Goal: Navigation & Orientation: Find specific page/section

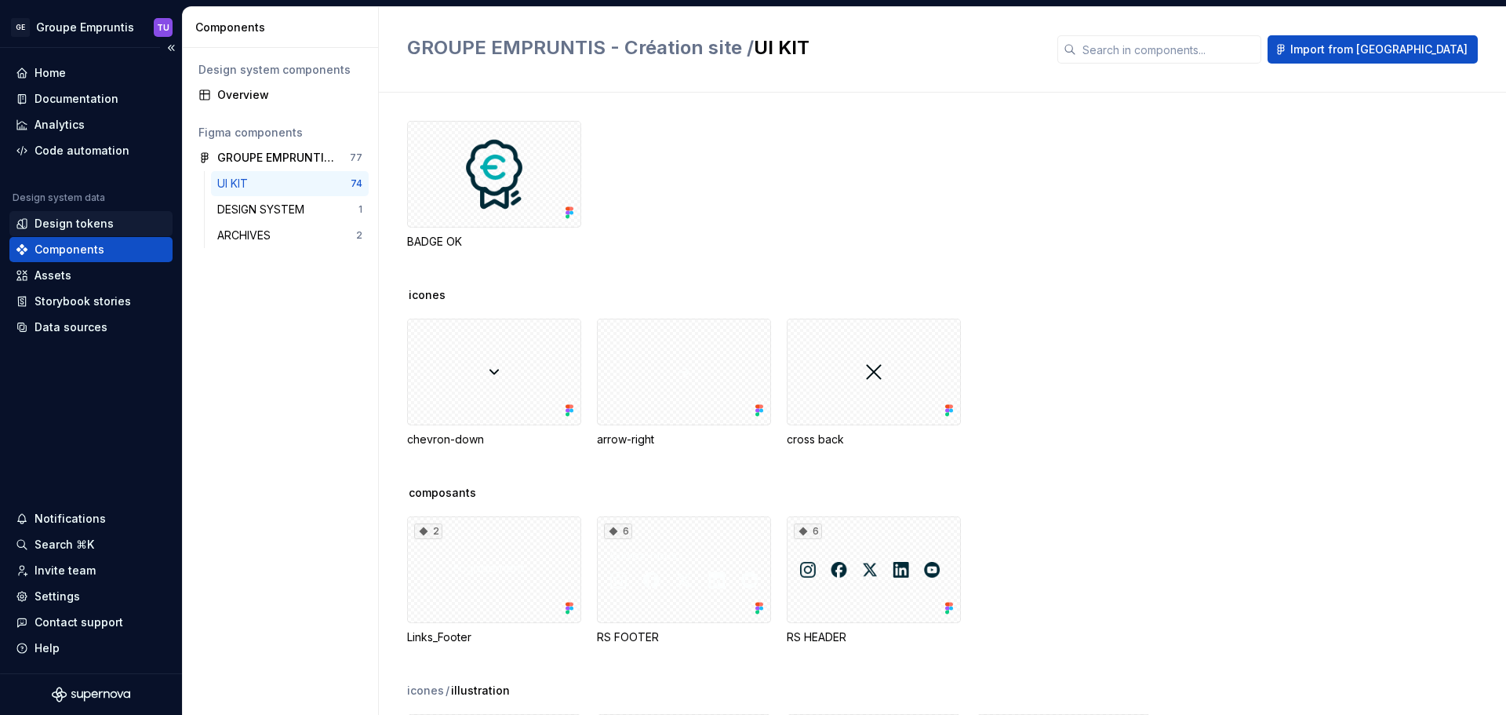
click at [82, 222] on div "Design tokens" at bounding box center [74, 224] width 79 height 16
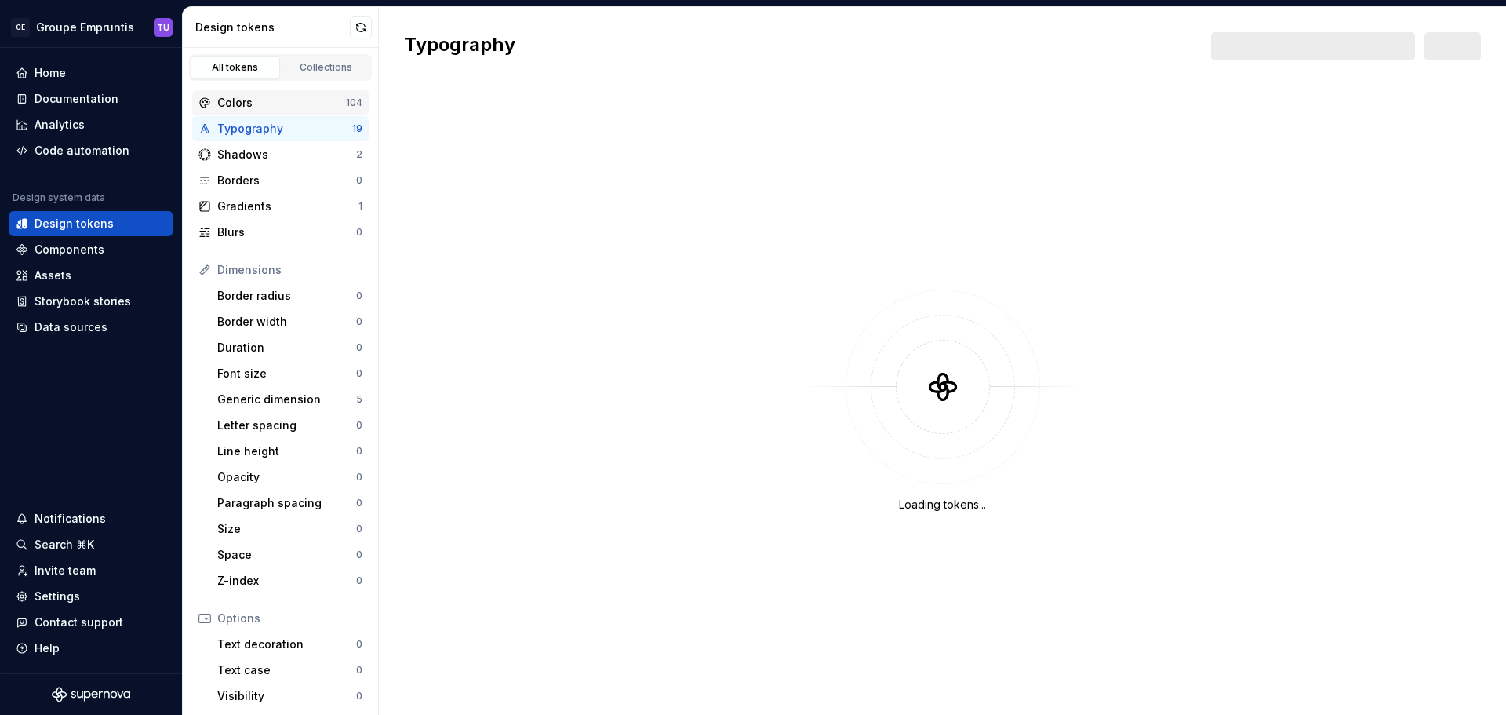
click at [267, 100] on div "Colors" at bounding box center [281, 103] width 129 height 16
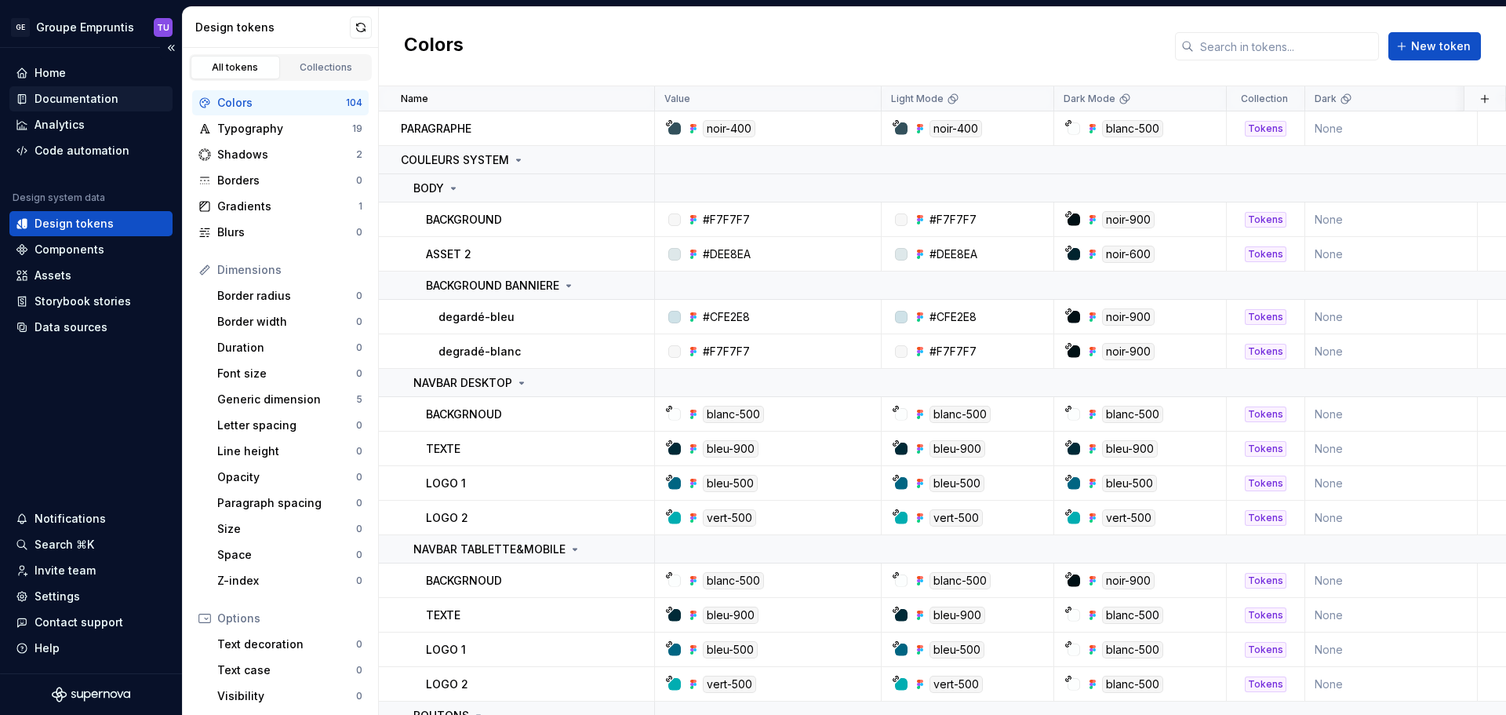
click at [60, 96] on div "Documentation" at bounding box center [77, 99] width 84 height 16
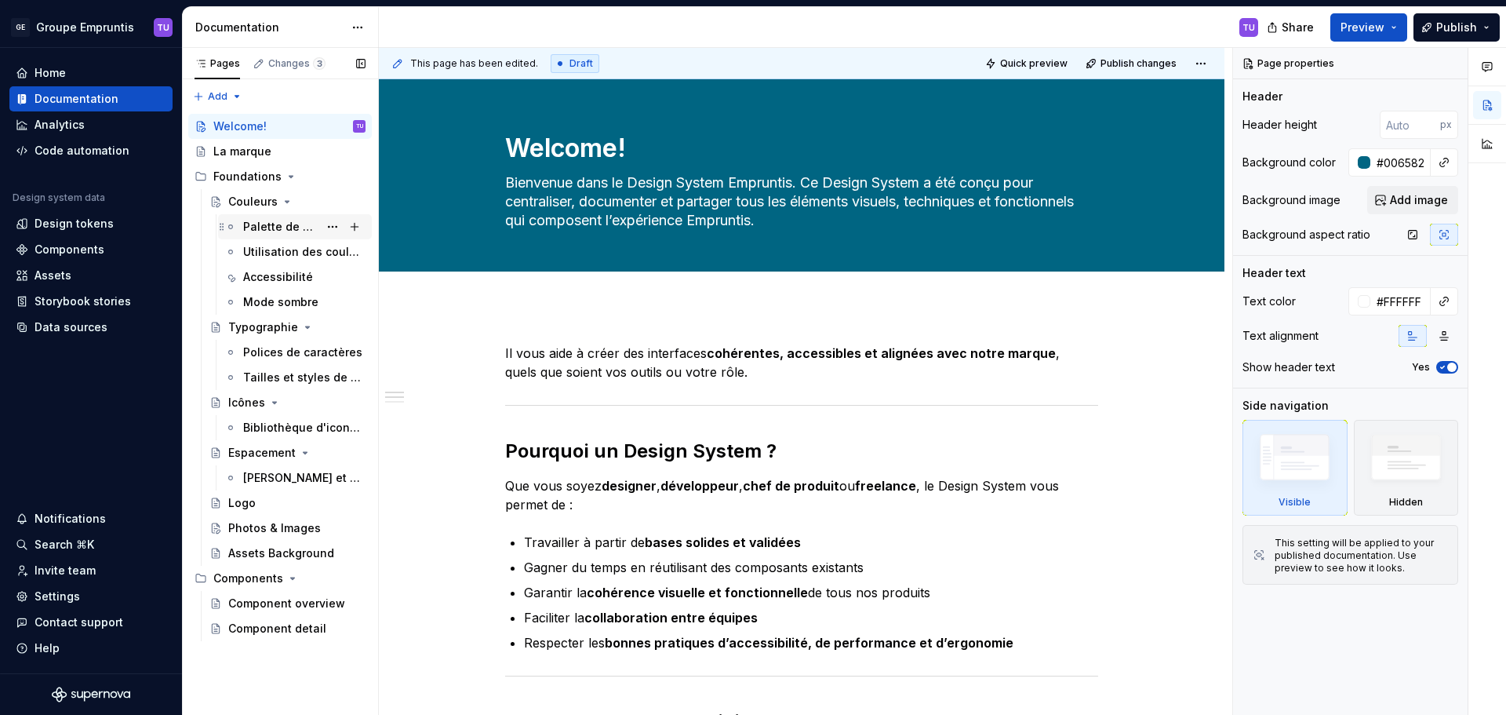
click at [260, 224] on div "Palette de couleurs" at bounding box center [280, 227] width 75 height 16
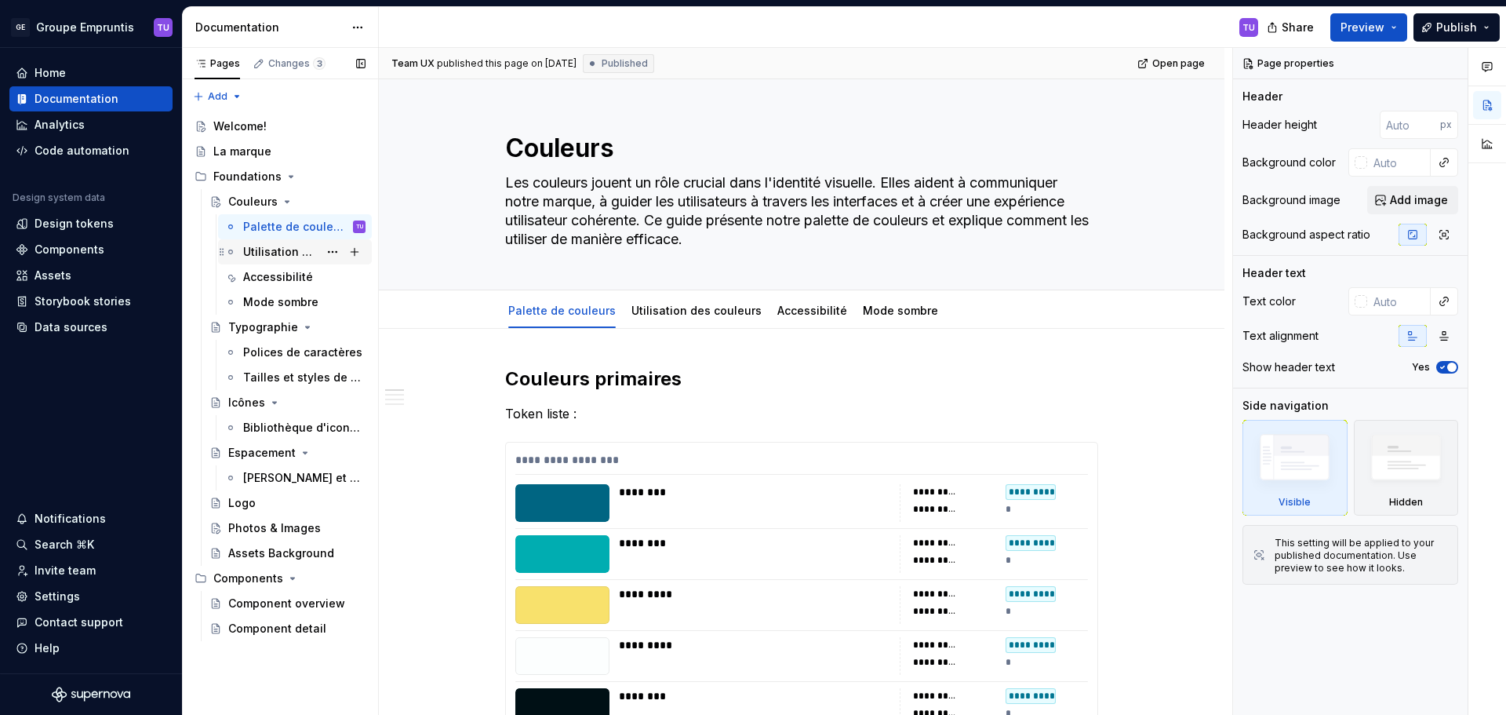
click at [267, 251] on div "Utilisation des couleurs" at bounding box center [280, 252] width 75 height 16
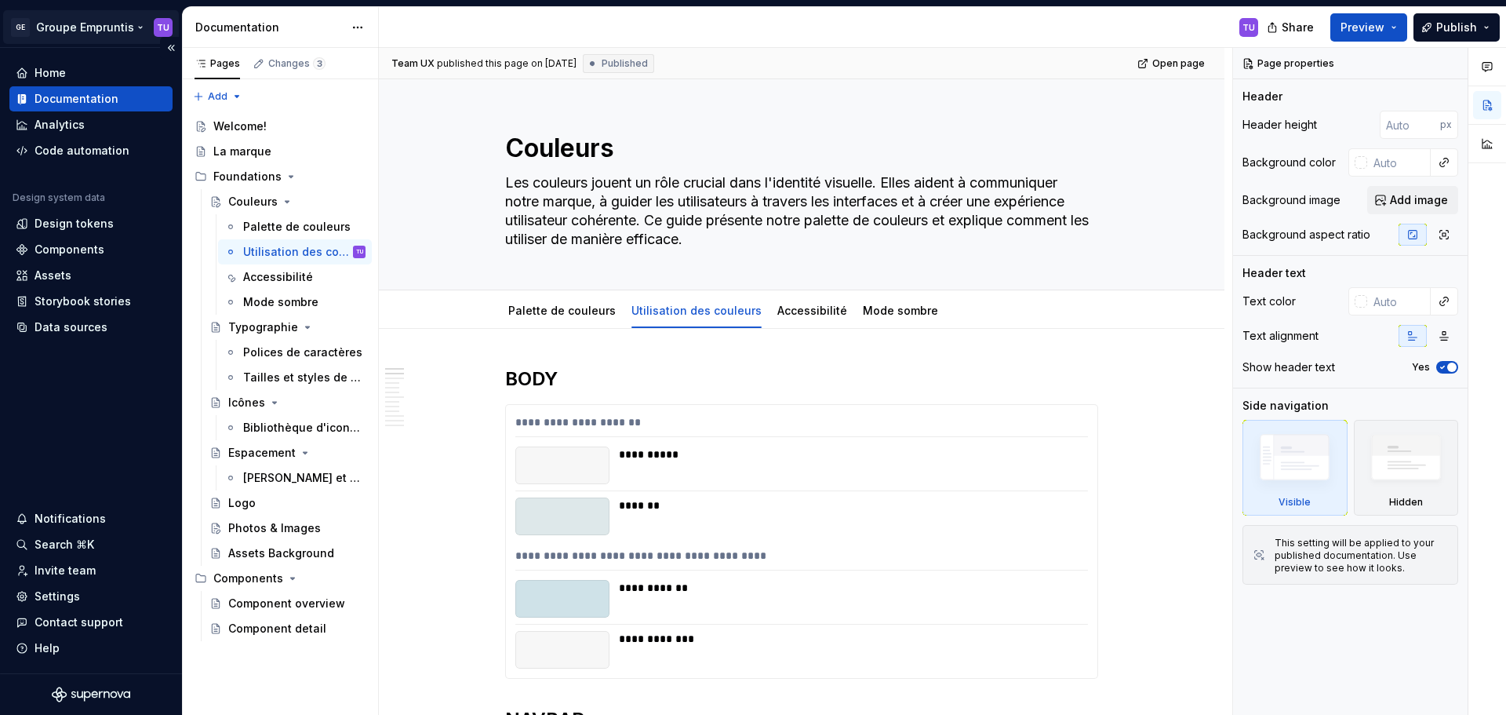
click at [82, 33] on html "GE Groupe Empruntis TU Home Documentation Analytics Code automation Design syst…" at bounding box center [753, 357] width 1506 height 715
type textarea "*"
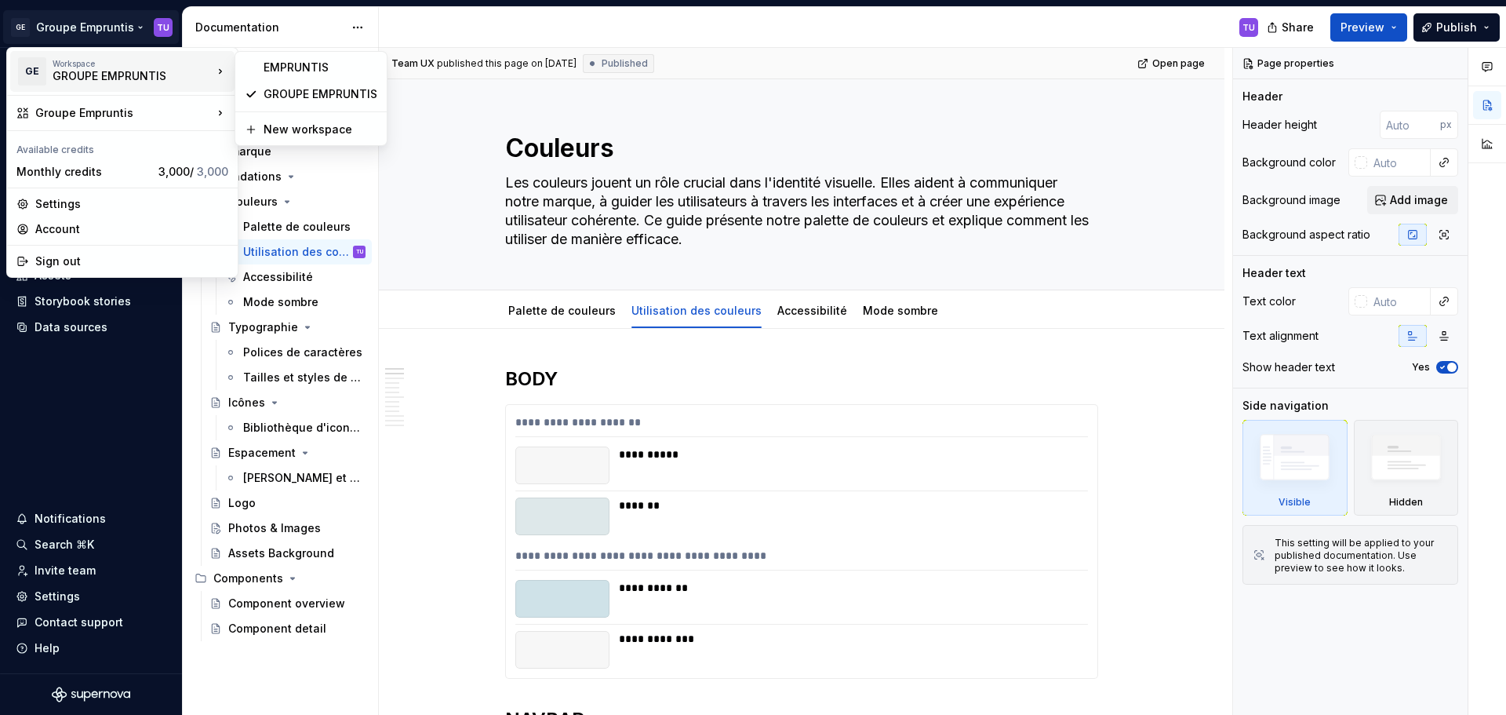
click at [129, 75] on div "GROUPE EMPRUNTIS" at bounding box center [119, 76] width 133 height 16
click at [301, 62] on div "EMPRUNTIS" at bounding box center [321, 68] width 114 height 16
